Goal: Transaction & Acquisition: Purchase product/service

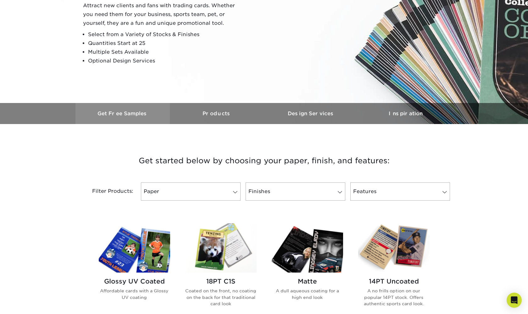
scroll to position [118, 0]
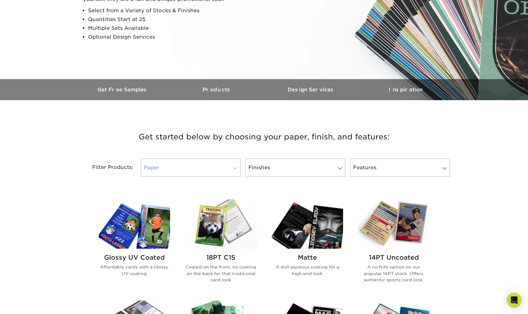
click at [209, 168] on link "Paper" at bounding box center [191, 168] width 100 height 18
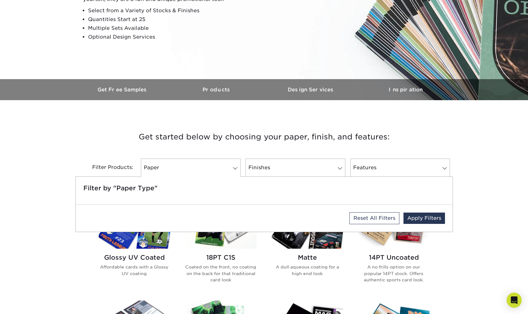
click at [280, 153] on div "Filter Products: Paper Filter by "Paper Type" Reset All Filters Apply Filters F…" at bounding box center [263, 171] width 377 height 41
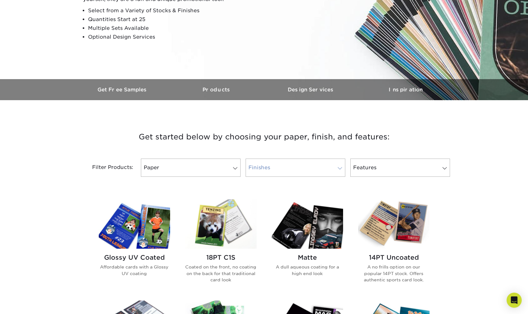
click at [306, 165] on link "Finishes" at bounding box center [296, 168] width 100 height 18
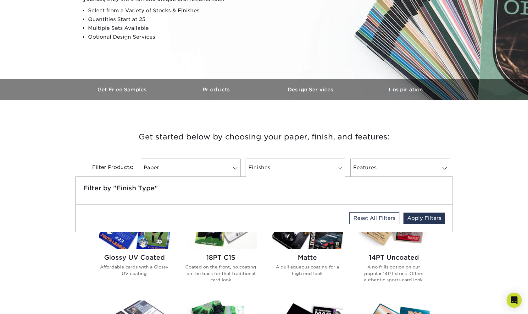
click at [295, 152] on div "Filter Products: Paper Filter by "Paper Type" Reset All Filters Apply Filters F…" at bounding box center [263, 171] width 377 height 41
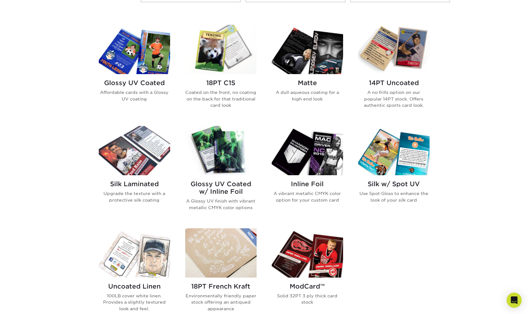
scroll to position [266, 0]
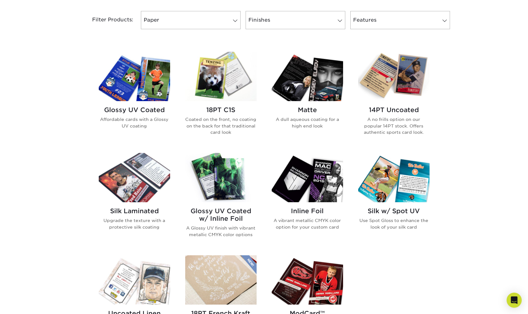
click at [303, 109] on h2 "Matte" at bounding box center [307, 110] width 71 height 8
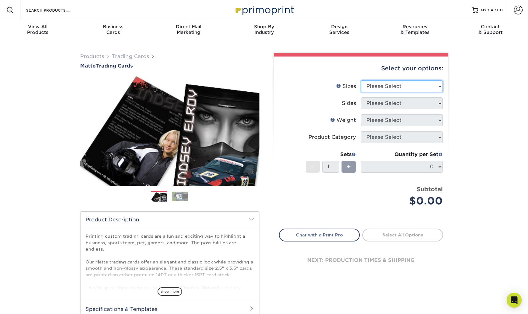
select select "2.50x3.50"
select select "13abbda7-1d64-4f25-8bb2-c179b224825d"
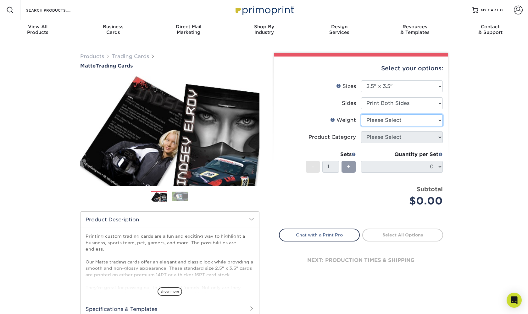
select select "16PT"
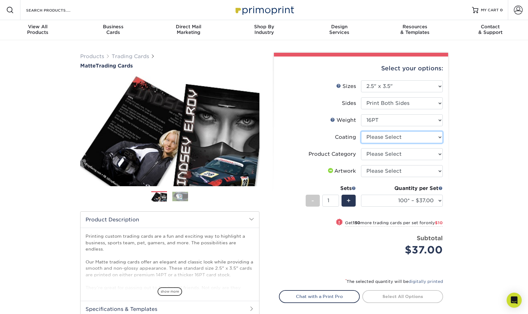
select select "121bb7b5-3b4d-429f-bd8d-bbf80e953313"
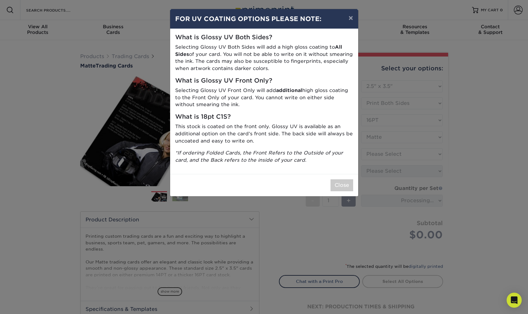
click at [379, 152] on div "× FOR UV COATING OPTIONS PLEASE NOTE: What is Glossy UV Both Sides? Selecting G…" at bounding box center [264, 157] width 528 height 314
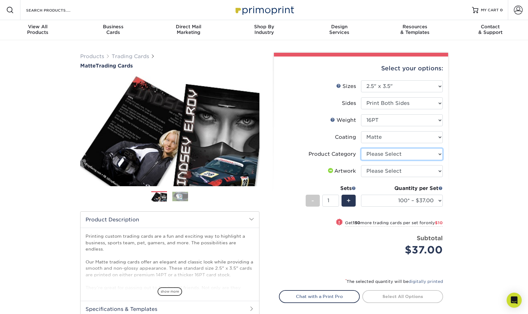
select select "c2f9bce9-36c2-409d-b101-c29d9d031e18"
select select "upload"
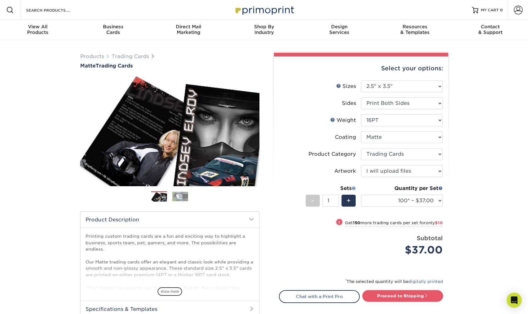
click at [354, 187] on span at bounding box center [354, 188] width 4 height 4
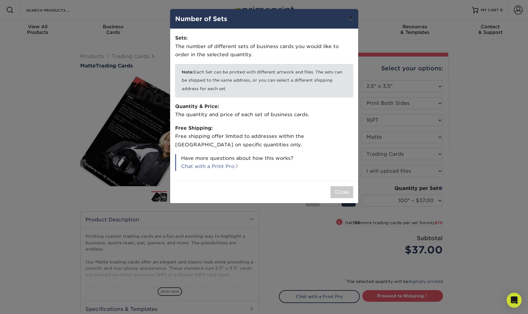
click at [347, 19] on button "×" at bounding box center [350, 18] width 14 height 18
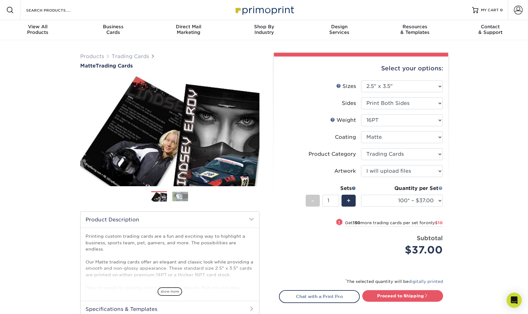
click at [441, 189] on span at bounding box center [440, 188] width 4 height 4
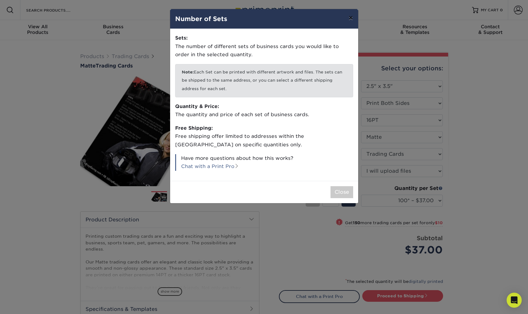
click at [349, 17] on button "×" at bounding box center [350, 18] width 14 height 18
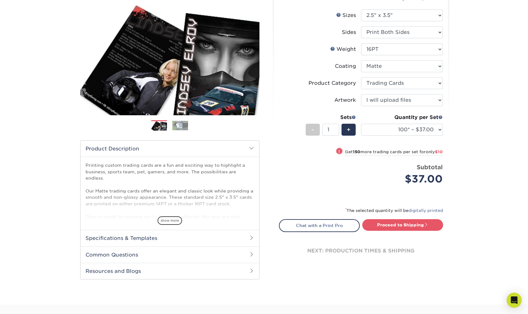
scroll to position [81, 0]
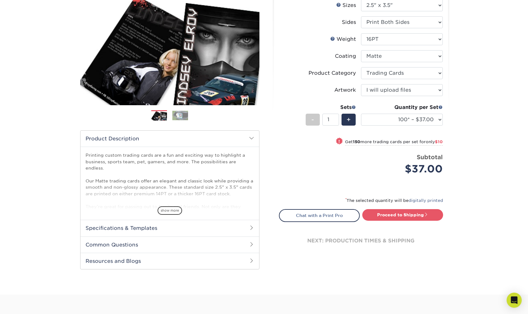
click at [169, 210] on span "show more" at bounding box center [170, 211] width 25 height 8
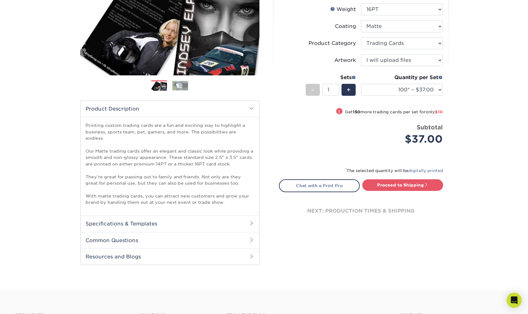
scroll to position [120, 0]
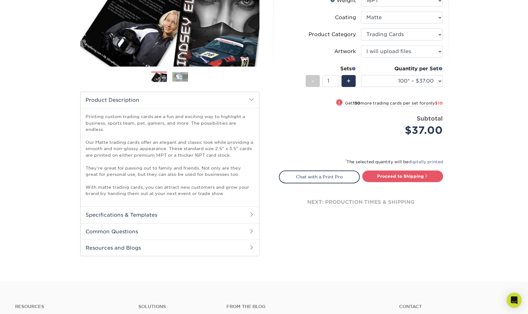
click at [185, 210] on h2 "Specifications & Templates" at bounding box center [169, 215] width 179 height 16
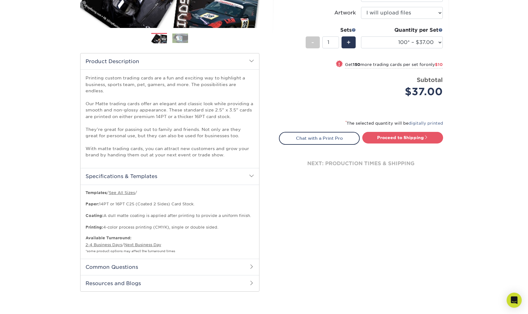
scroll to position [220, 0]
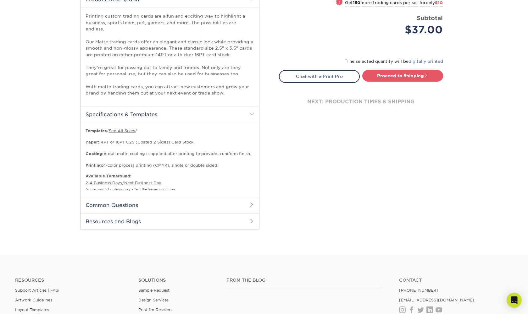
click at [181, 197] on h2 "Common Questions" at bounding box center [169, 205] width 179 height 16
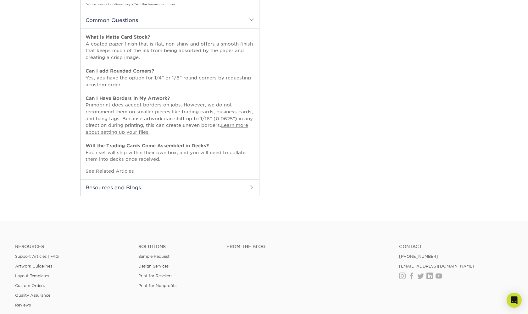
scroll to position [429, 0]
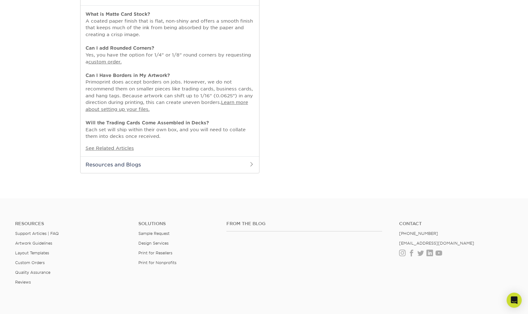
click at [192, 157] on h2 "Resources and Blogs" at bounding box center [169, 165] width 179 height 16
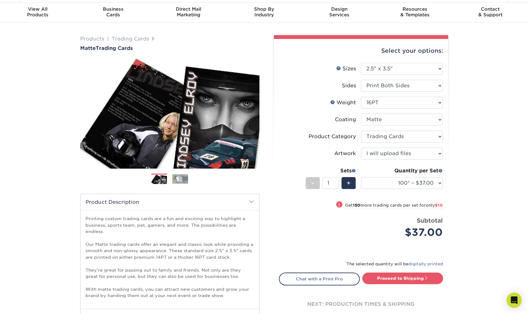
scroll to position [18, 0]
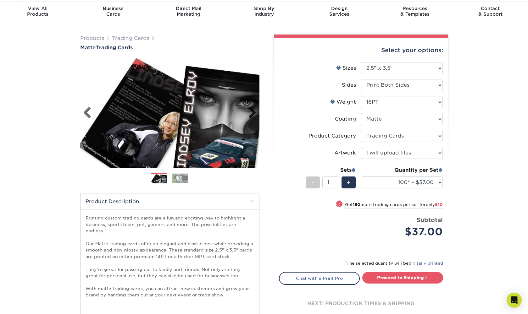
click at [248, 115] on link "Next" at bounding box center [250, 113] width 13 height 13
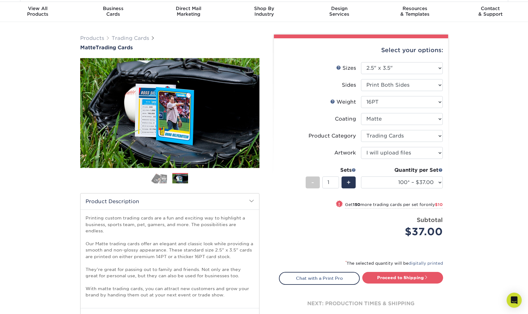
click at [248, 115] on link "Next" at bounding box center [250, 113] width 13 height 13
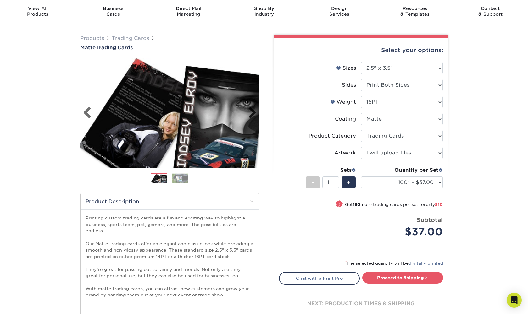
click at [248, 115] on link "Next" at bounding box center [250, 113] width 13 height 13
